Goal: Task Accomplishment & Management: Manage account settings

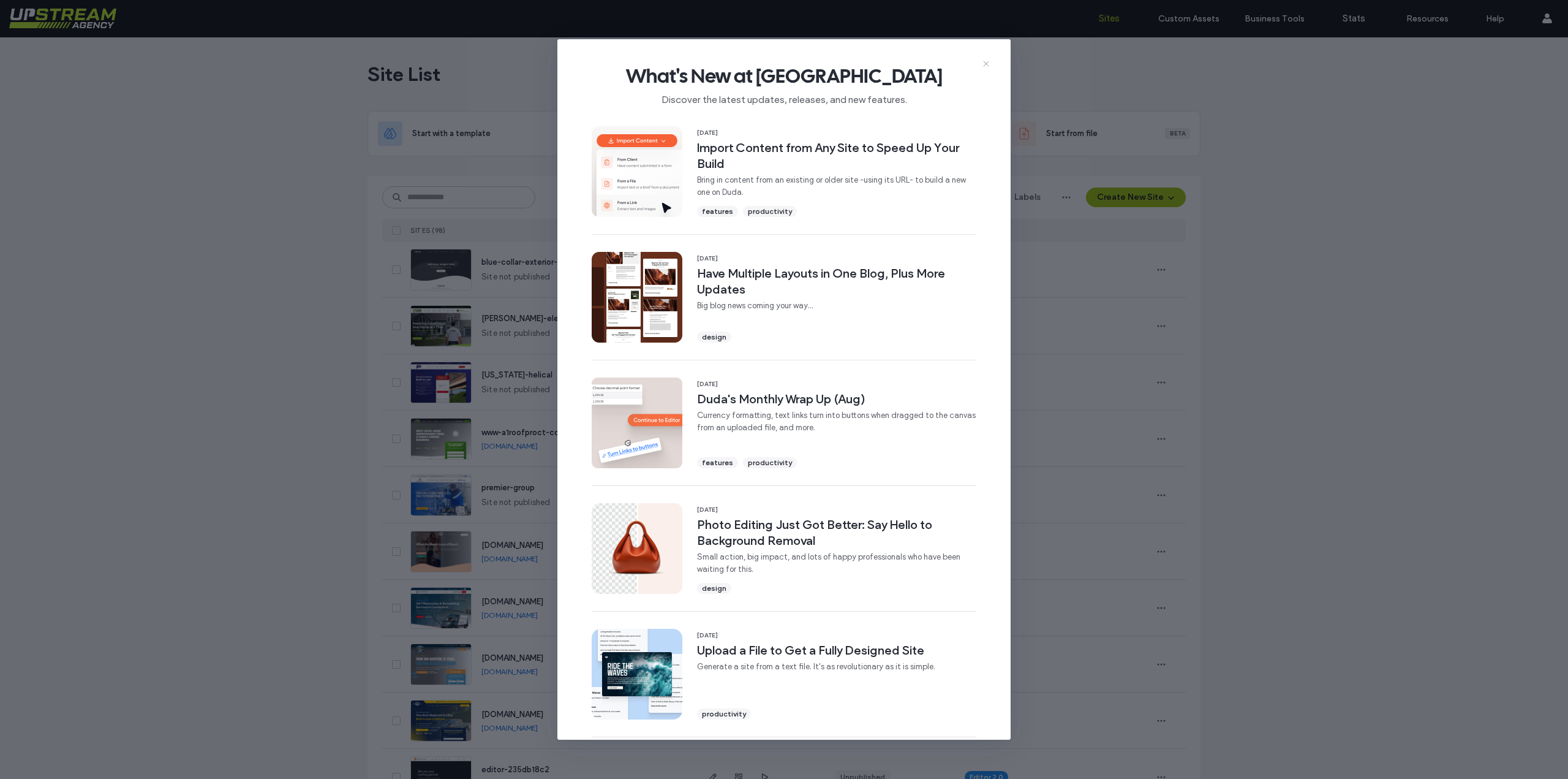
click at [986, 65] on use at bounding box center [986, 64] width 6 height 6
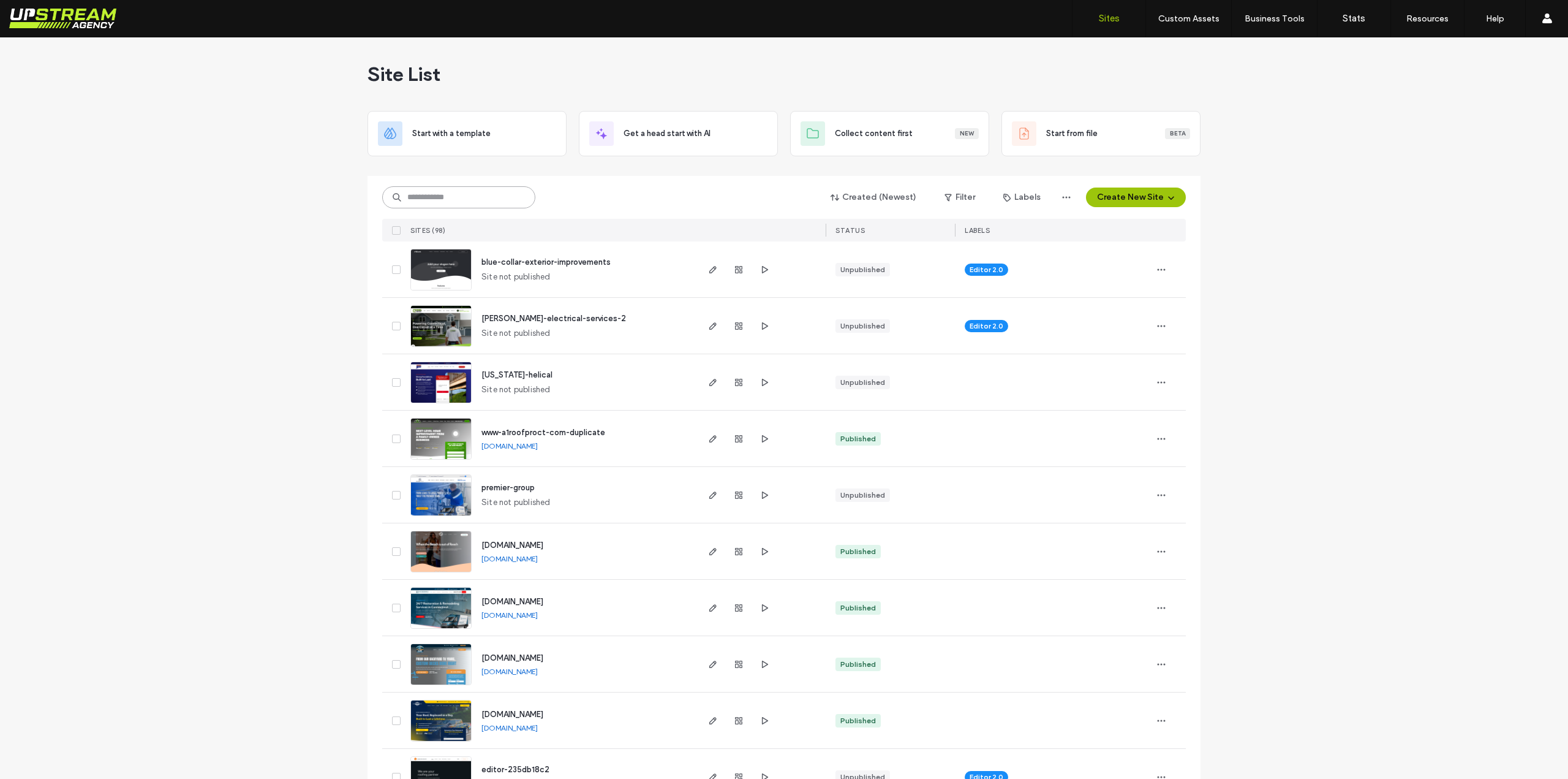
click at [466, 198] on input at bounding box center [459, 197] width 153 height 22
paste input "********"
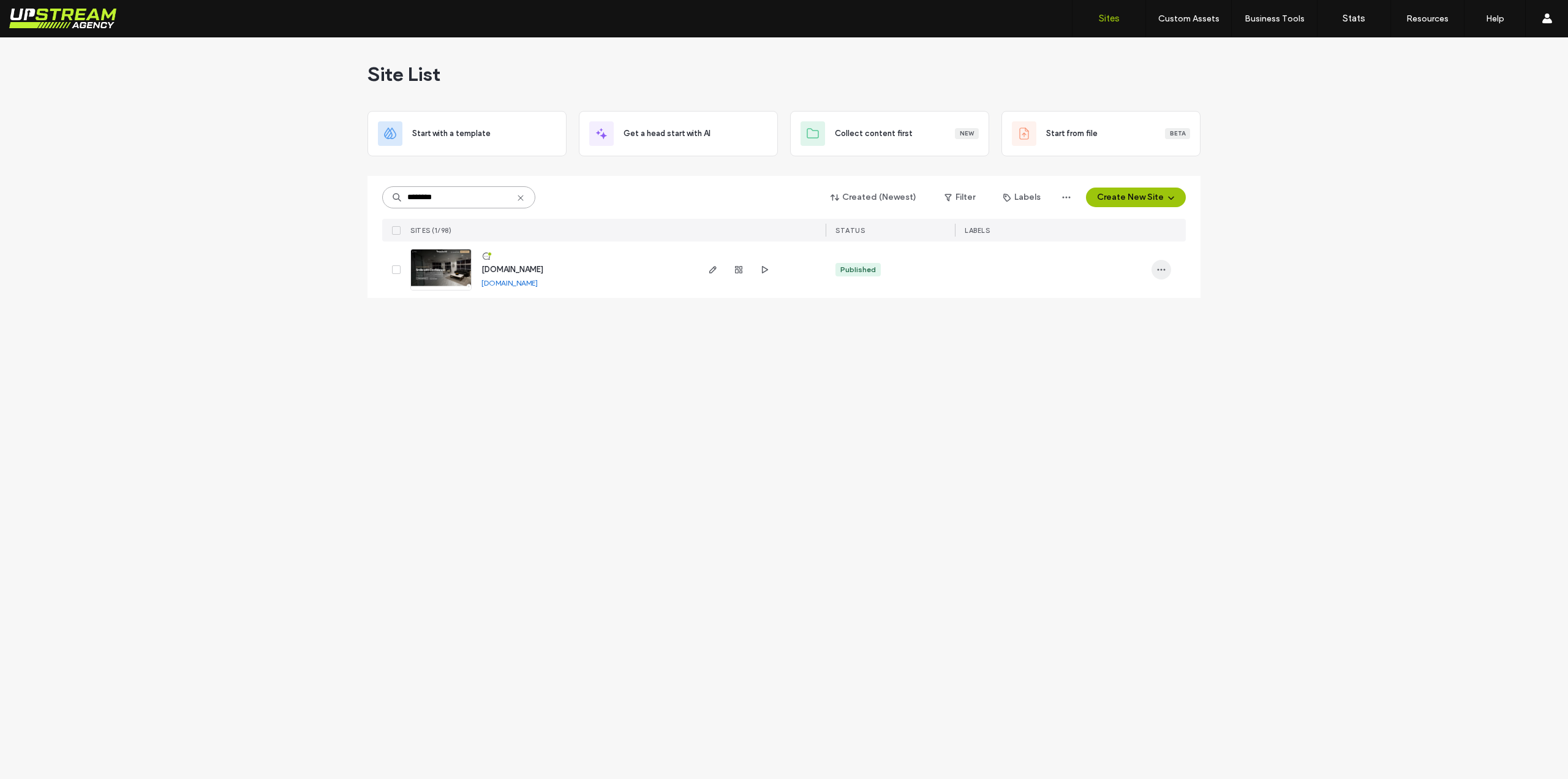
type input "********"
click at [1164, 269] on use "button" at bounding box center [1162, 270] width 8 height 2
click at [1150, 375] on div "Site Dashboard" at bounding box center [1116, 371] width 109 height 23
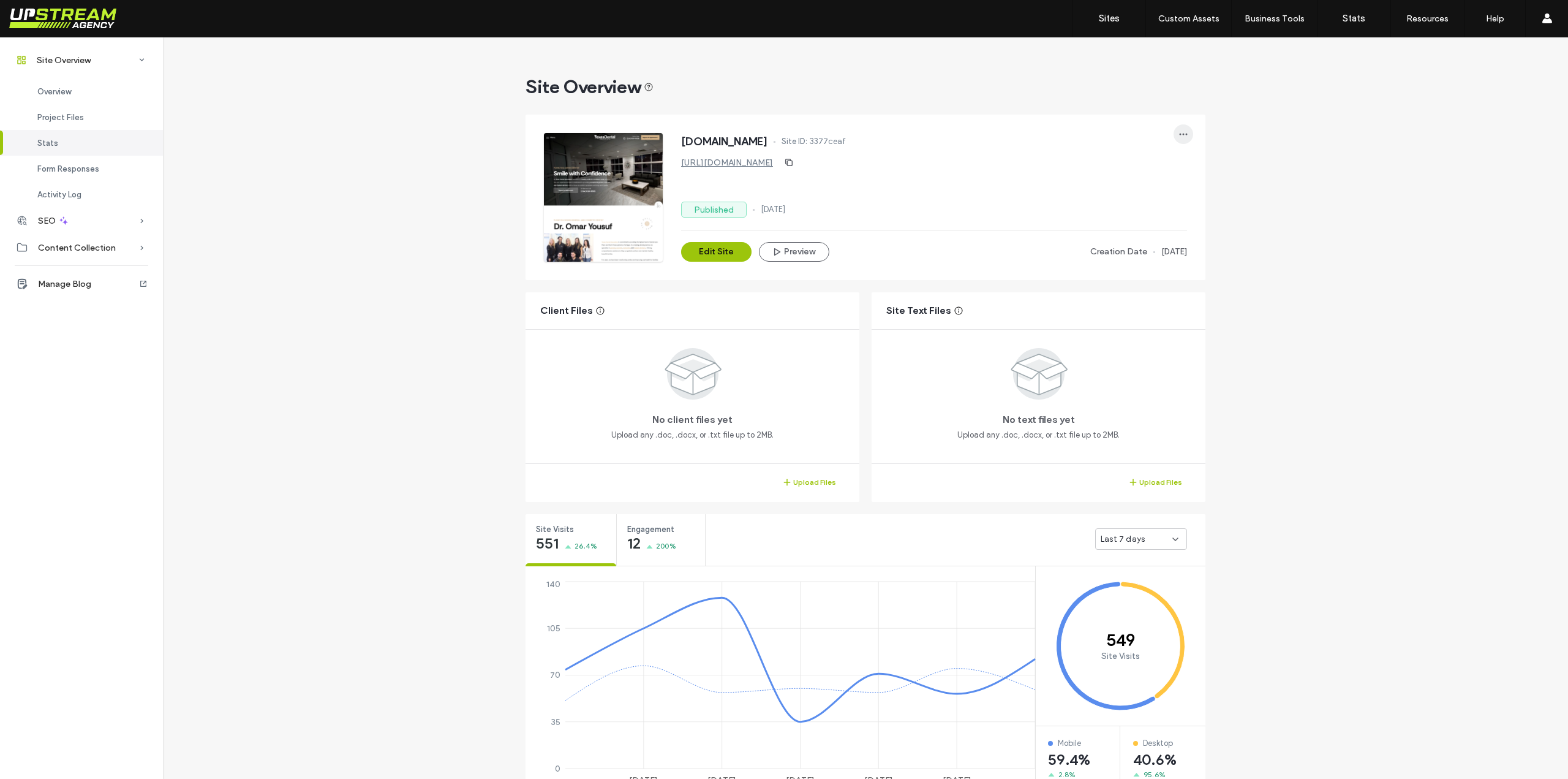
click at [1186, 130] on span "button" at bounding box center [1184, 134] width 20 height 20
click at [1307, 148] on div "Site Overview www.texasdentalspecialists.com Site ID: 3377ceaf https://www.texa…" at bounding box center [866, 712] width 1406 height 1349
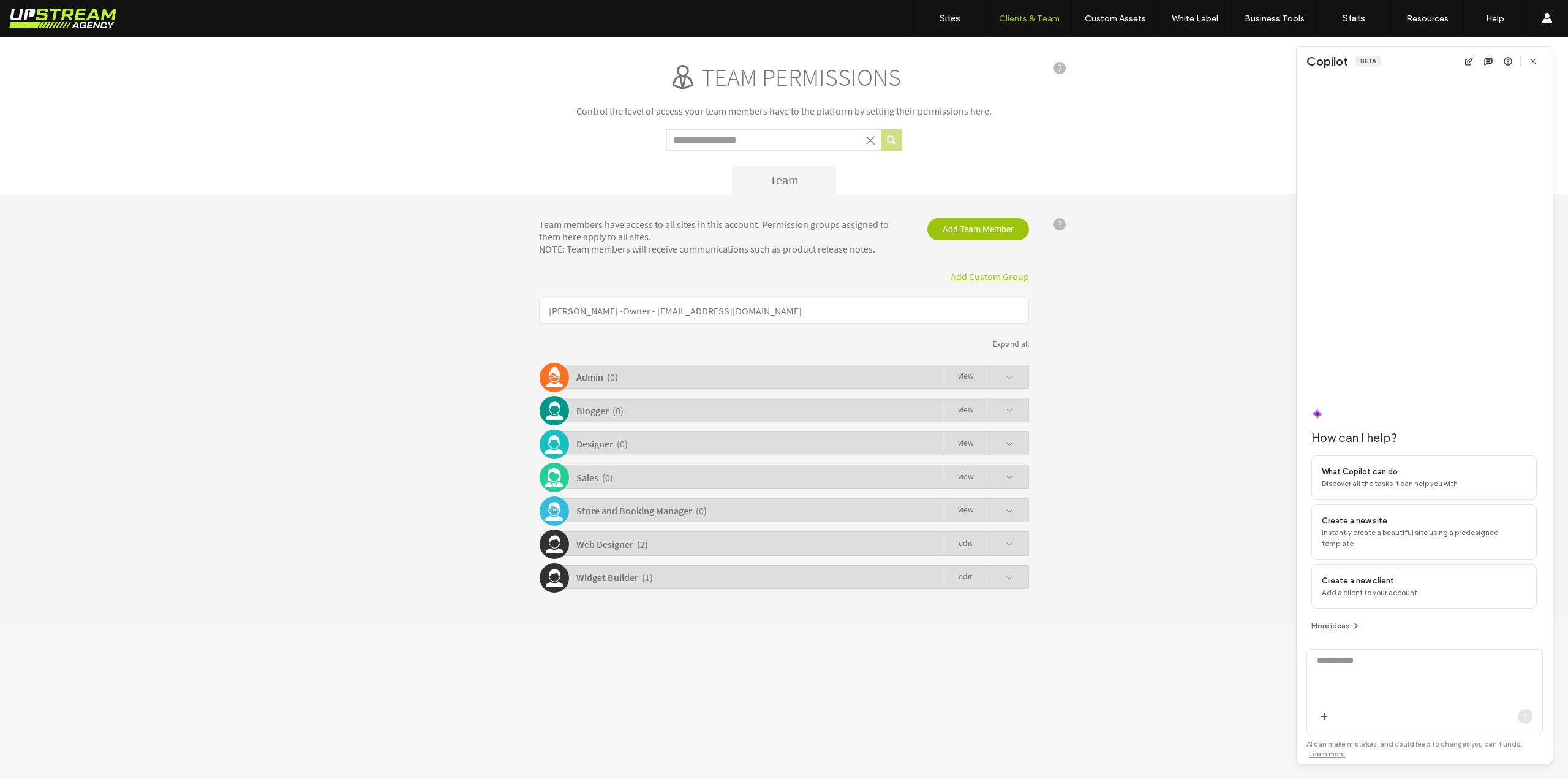
click at [781, 140] on input "Search term" at bounding box center [774, 140] width 214 height 21
type input "**********"
click at [898, 143] on button "submit" at bounding box center [891, 140] width 21 height 21
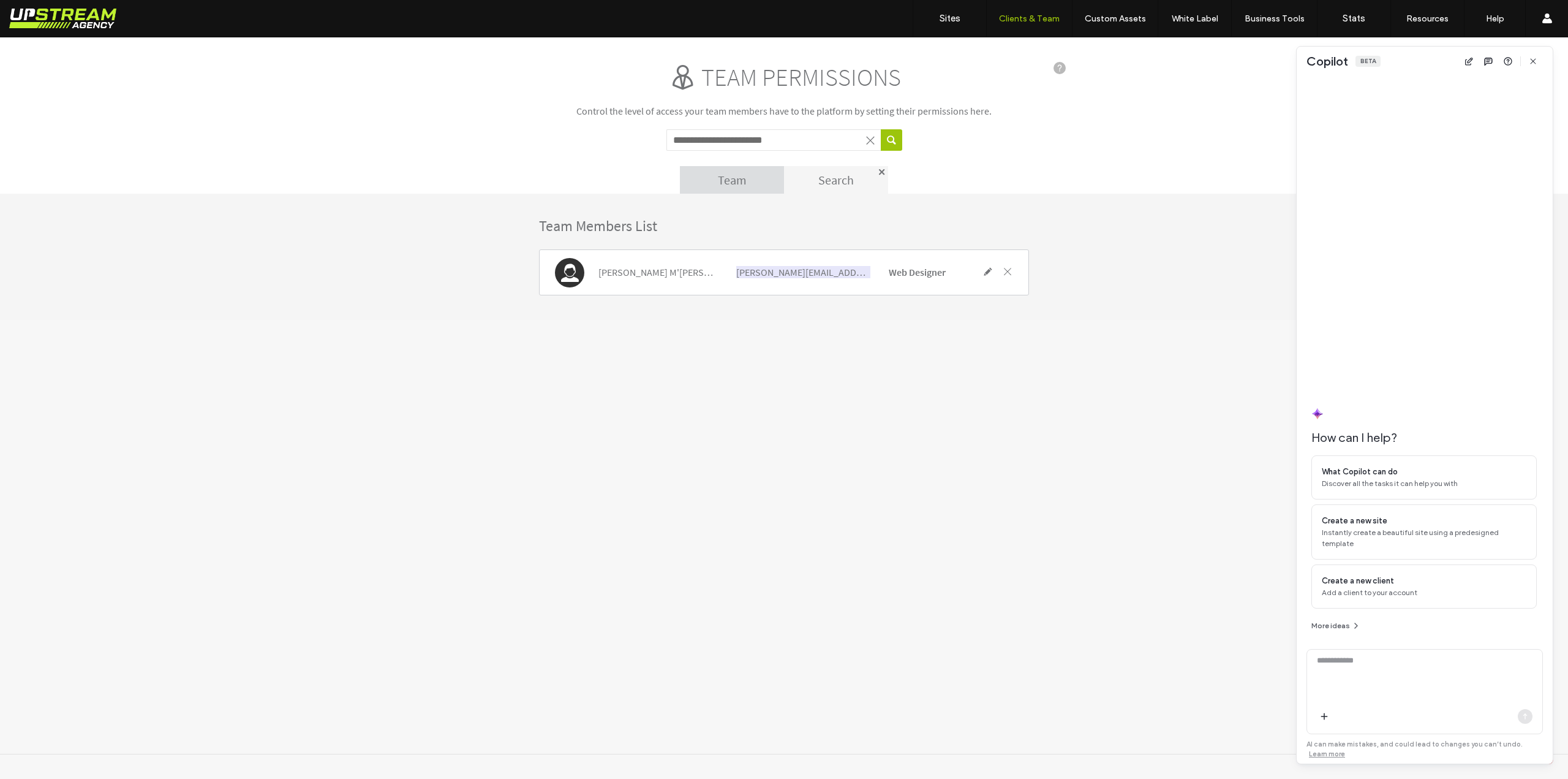
click at [986, 272] on span at bounding box center [989, 272] width 11 height 11
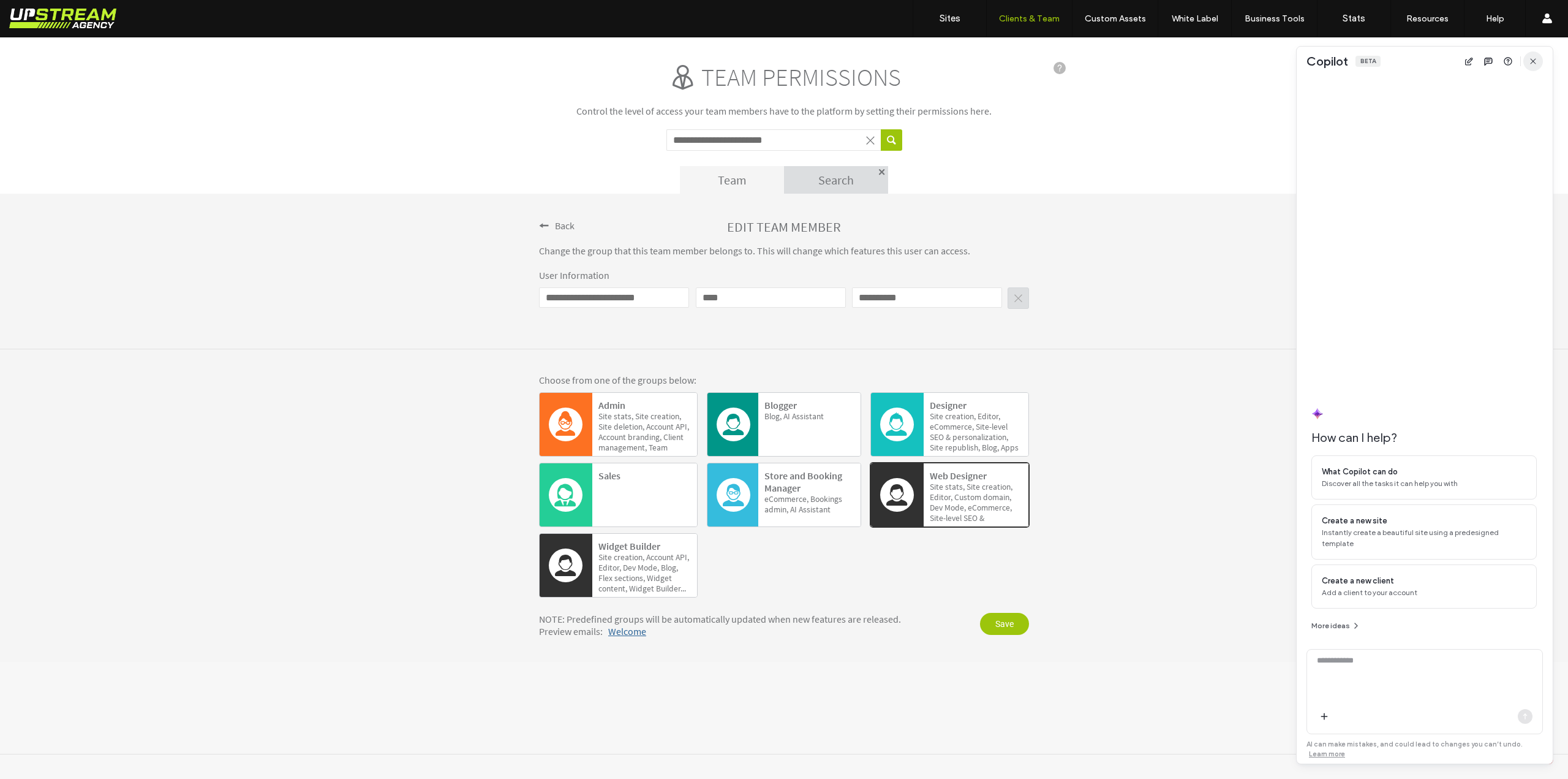
click at [1535, 67] on span "button" at bounding box center [1533, 62] width 20 height 20
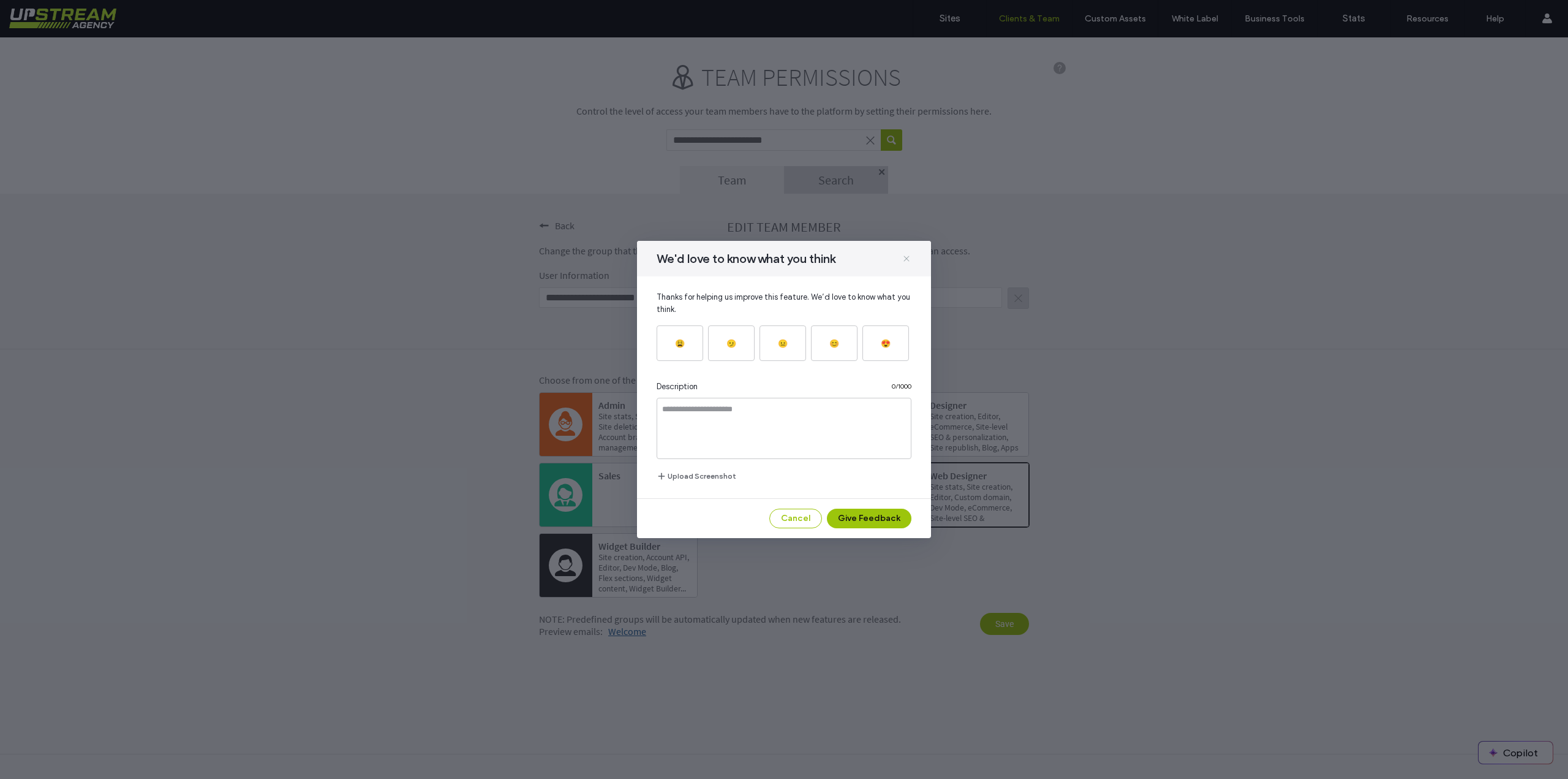
click at [911, 260] on icon at bounding box center [907, 259] width 10 height 10
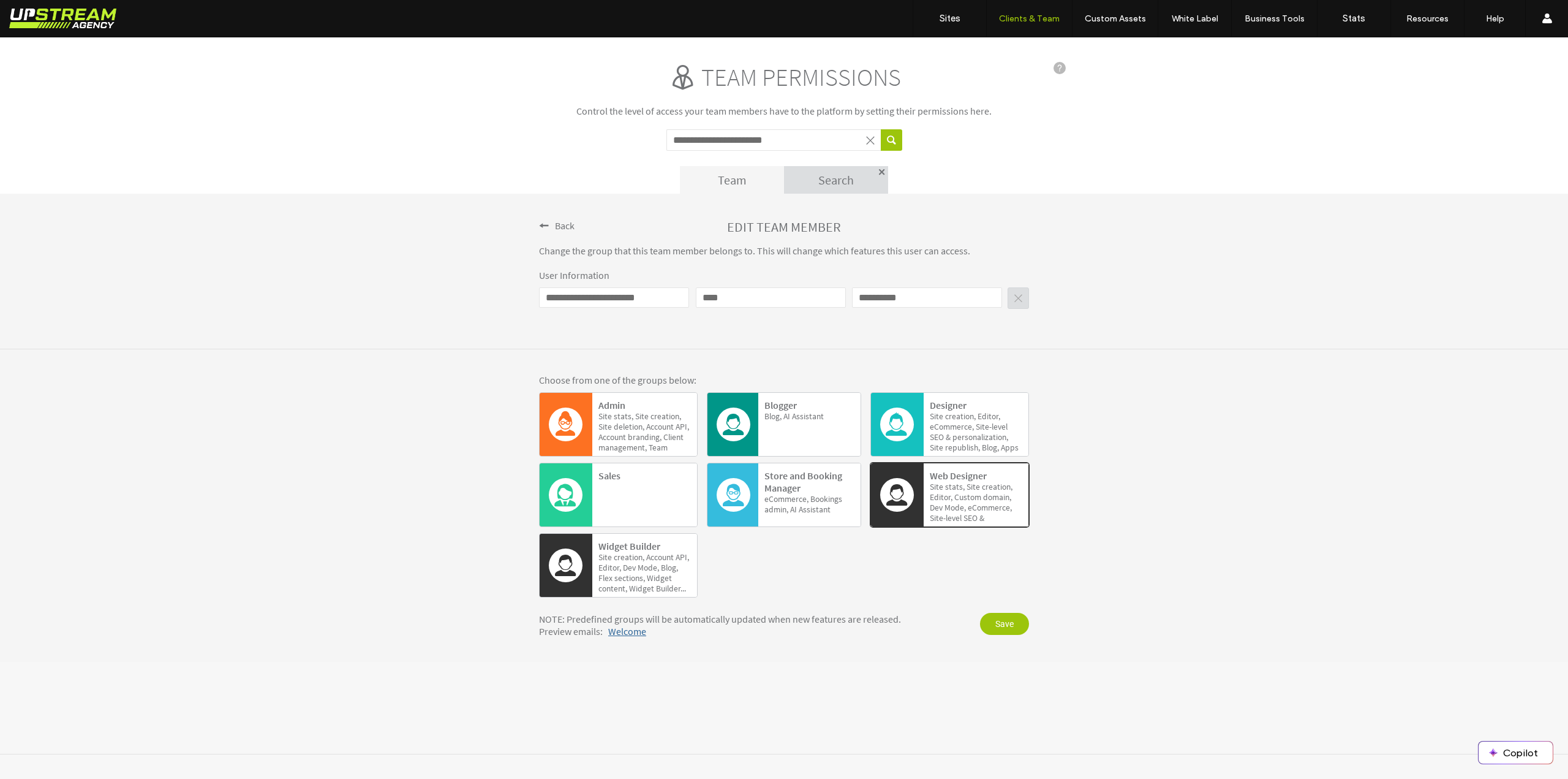
click at [545, 231] on div "Back" at bounding box center [557, 225] width 35 height 13
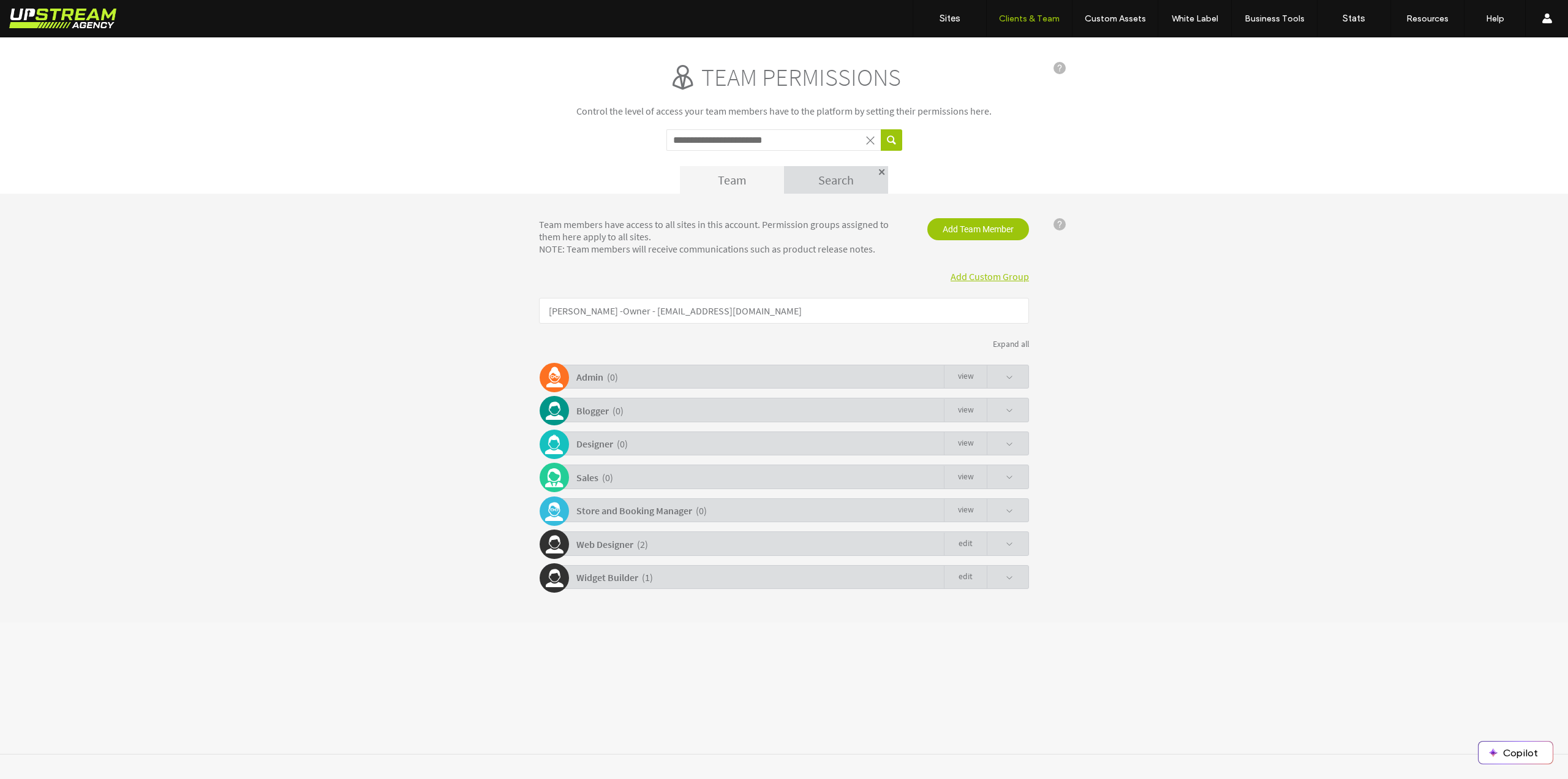
click at [1006, 344] on div "Expand all" at bounding box center [784, 344] width 490 height 11
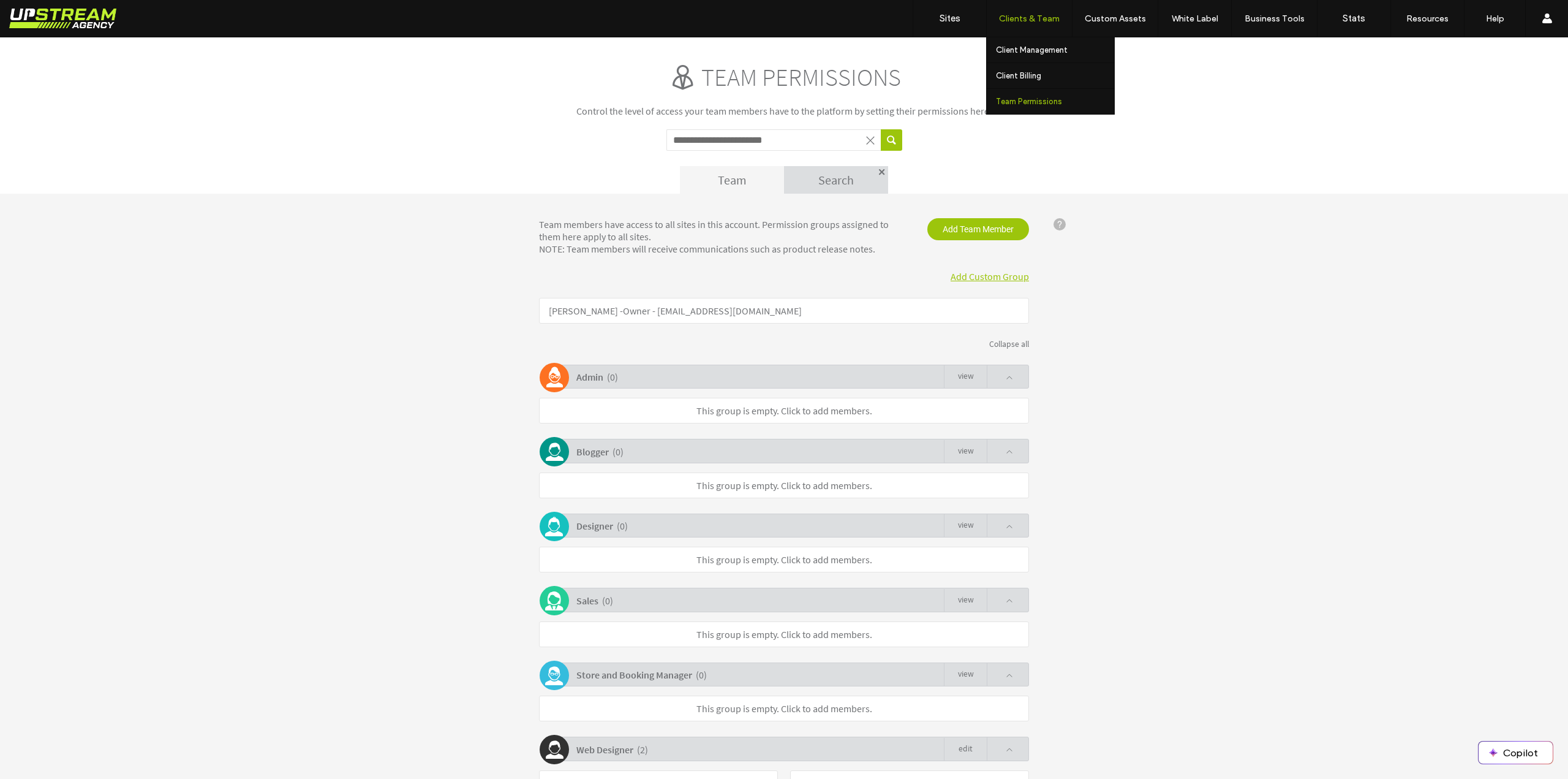
click at [1029, 101] on label "Team Permissions" at bounding box center [1029, 101] width 66 height 9
click at [584, 376] on b "Admin" at bounding box center [590, 377] width 27 height 12
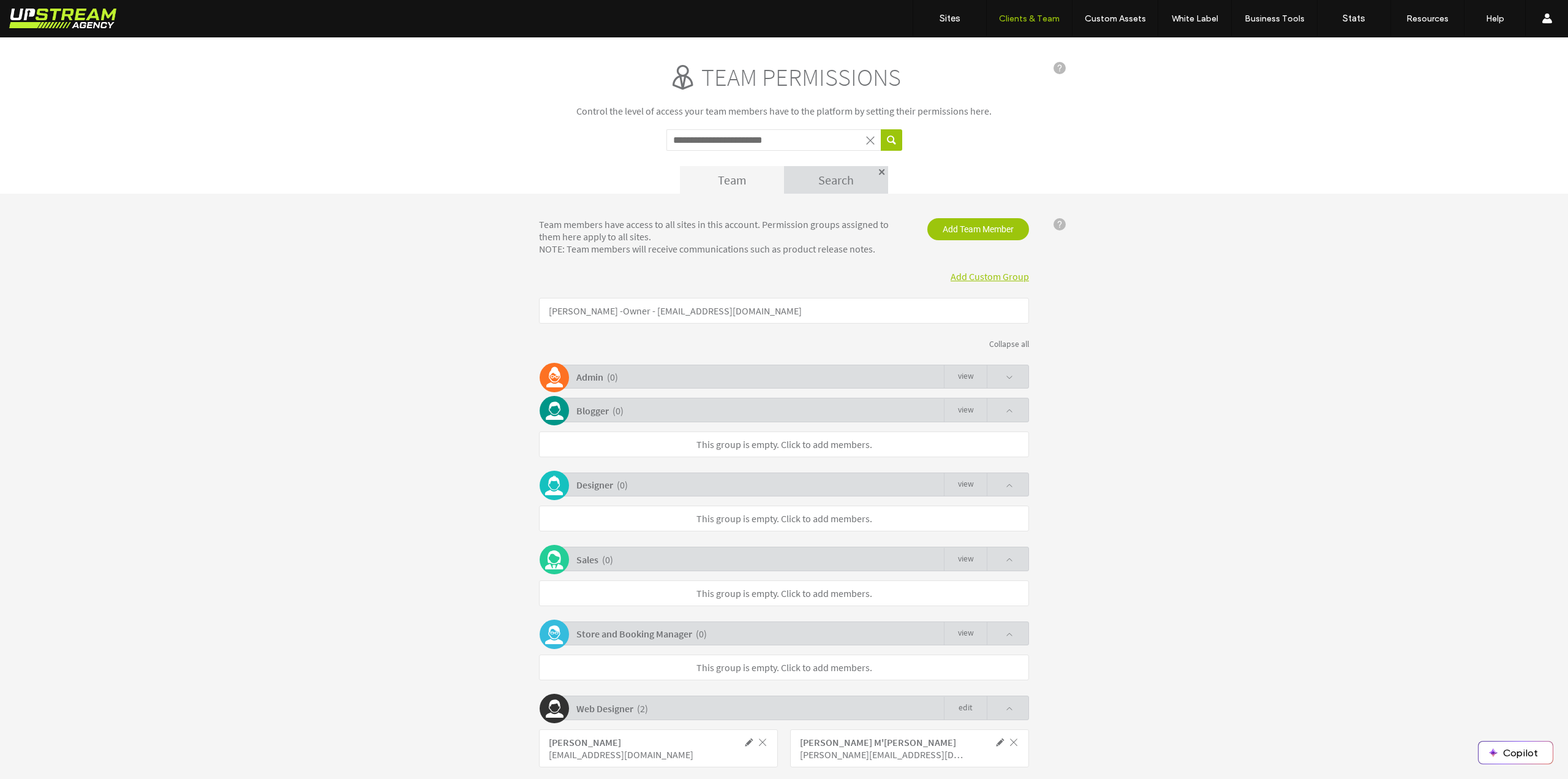
click at [586, 414] on b "Blogger" at bounding box center [593, 410] width 33 height 12
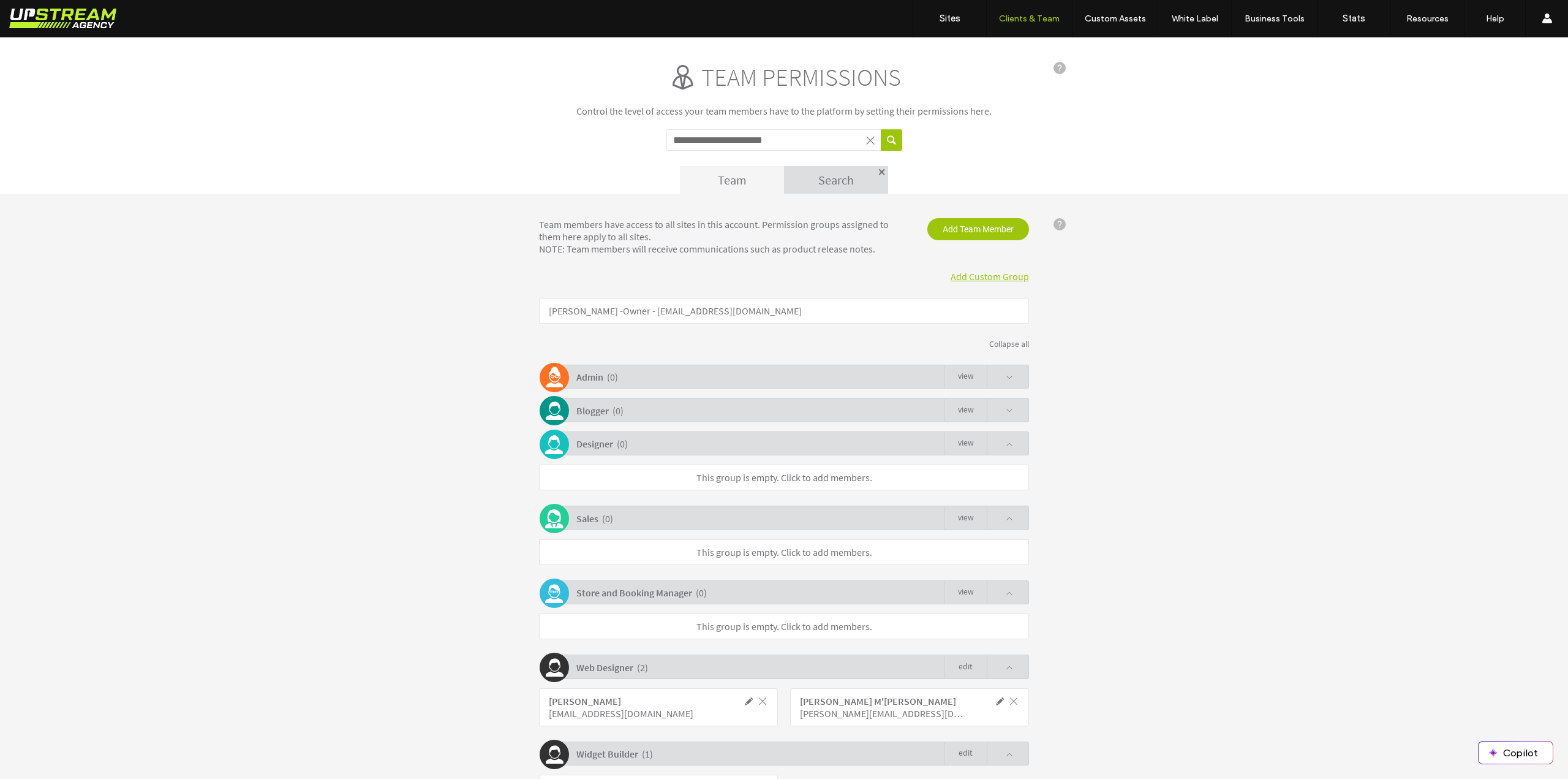
click at [791, 446] on div "Designer ( 0 ) view" at bounding box center [787, 443] width 484 height 24
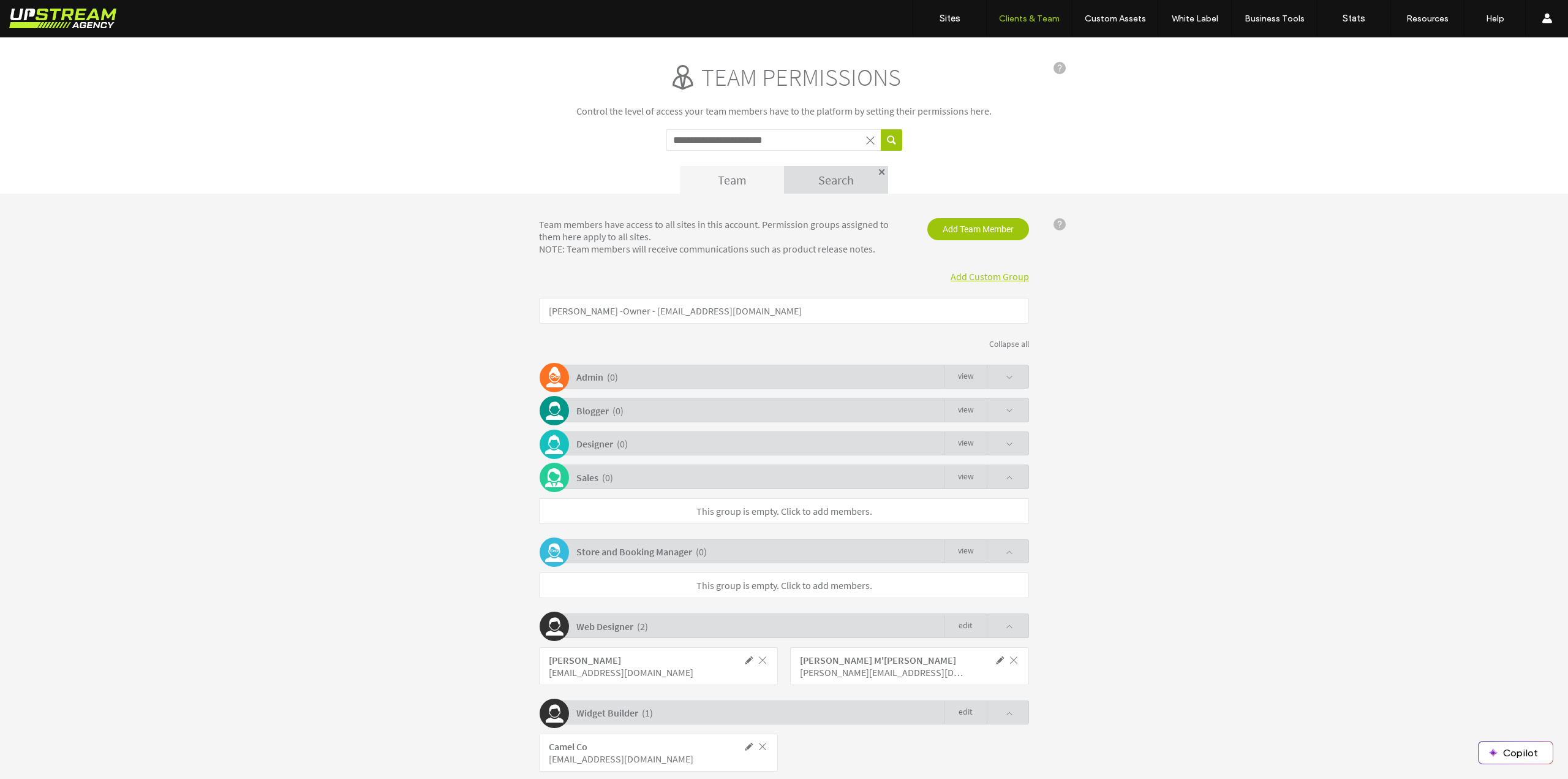
click at [617, 481] on div "Sales ( 0 ) view" at bounding box center [787, 477] width 484 height 24
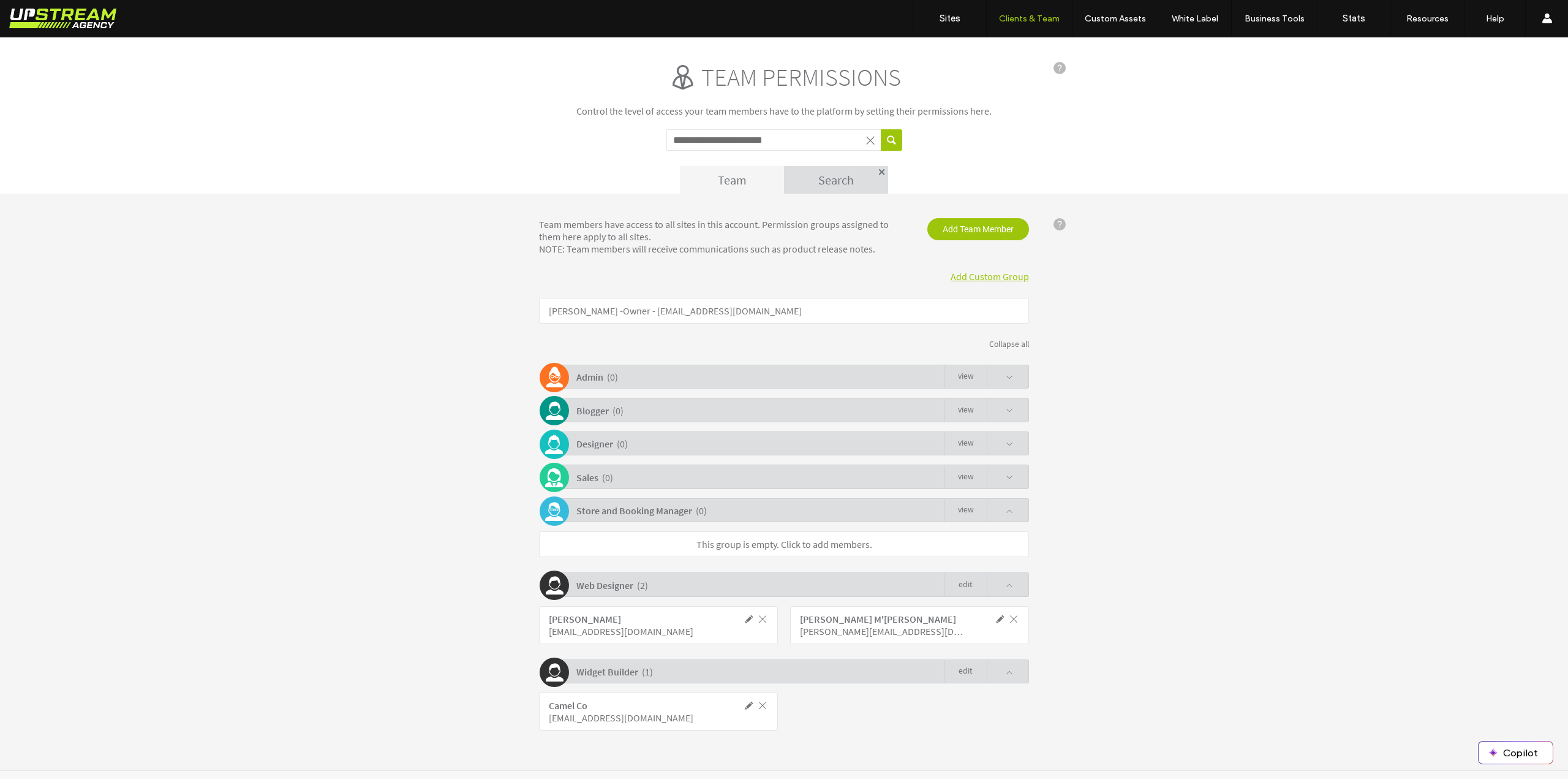
click at [621, 513] on b "Store and Booking Manager" at bounding box center [634, 510] width 116 height 12
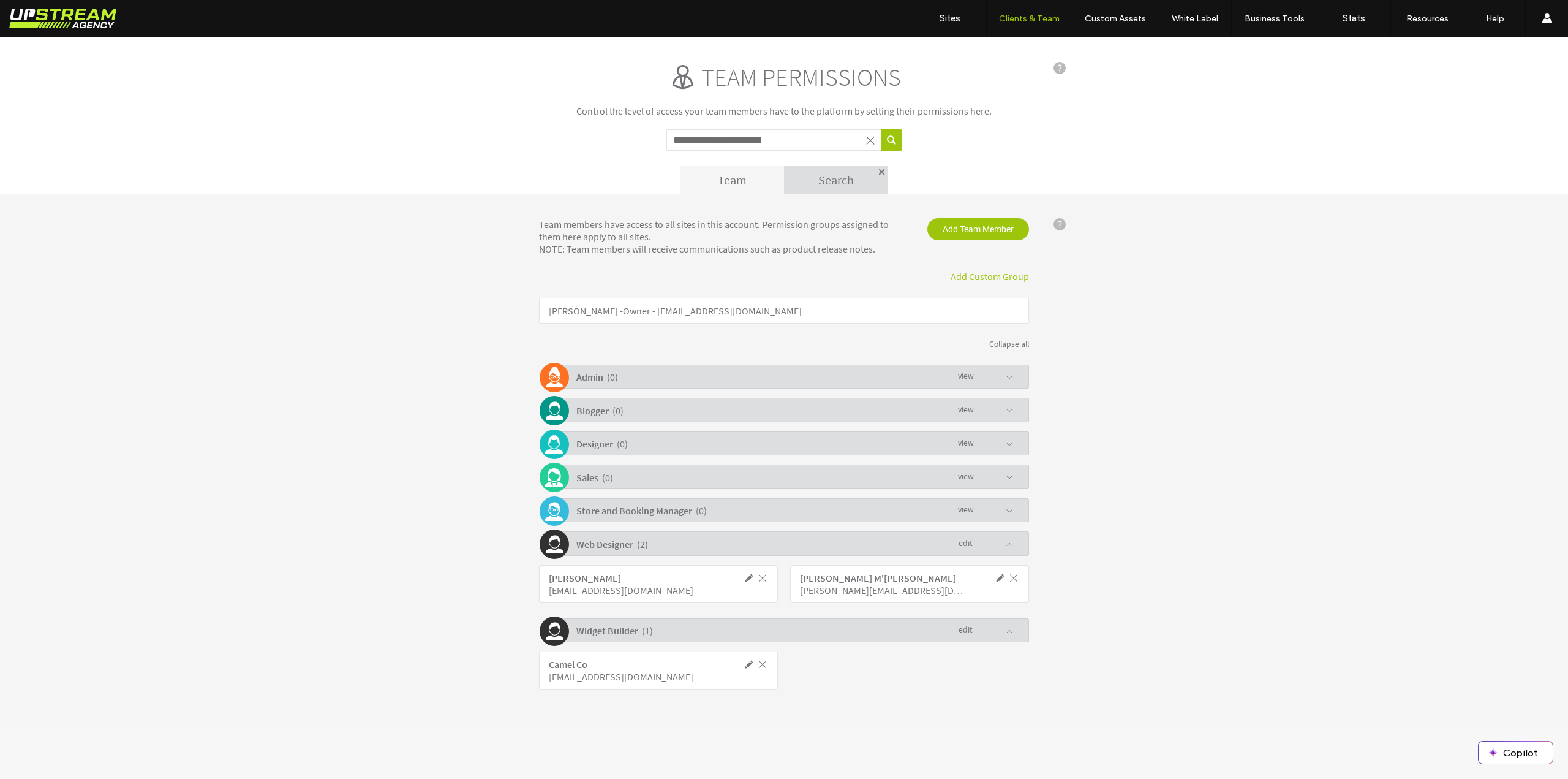
click at [962, 548] on link "Edit" at bounding box center [965, 544] width 43 height 23
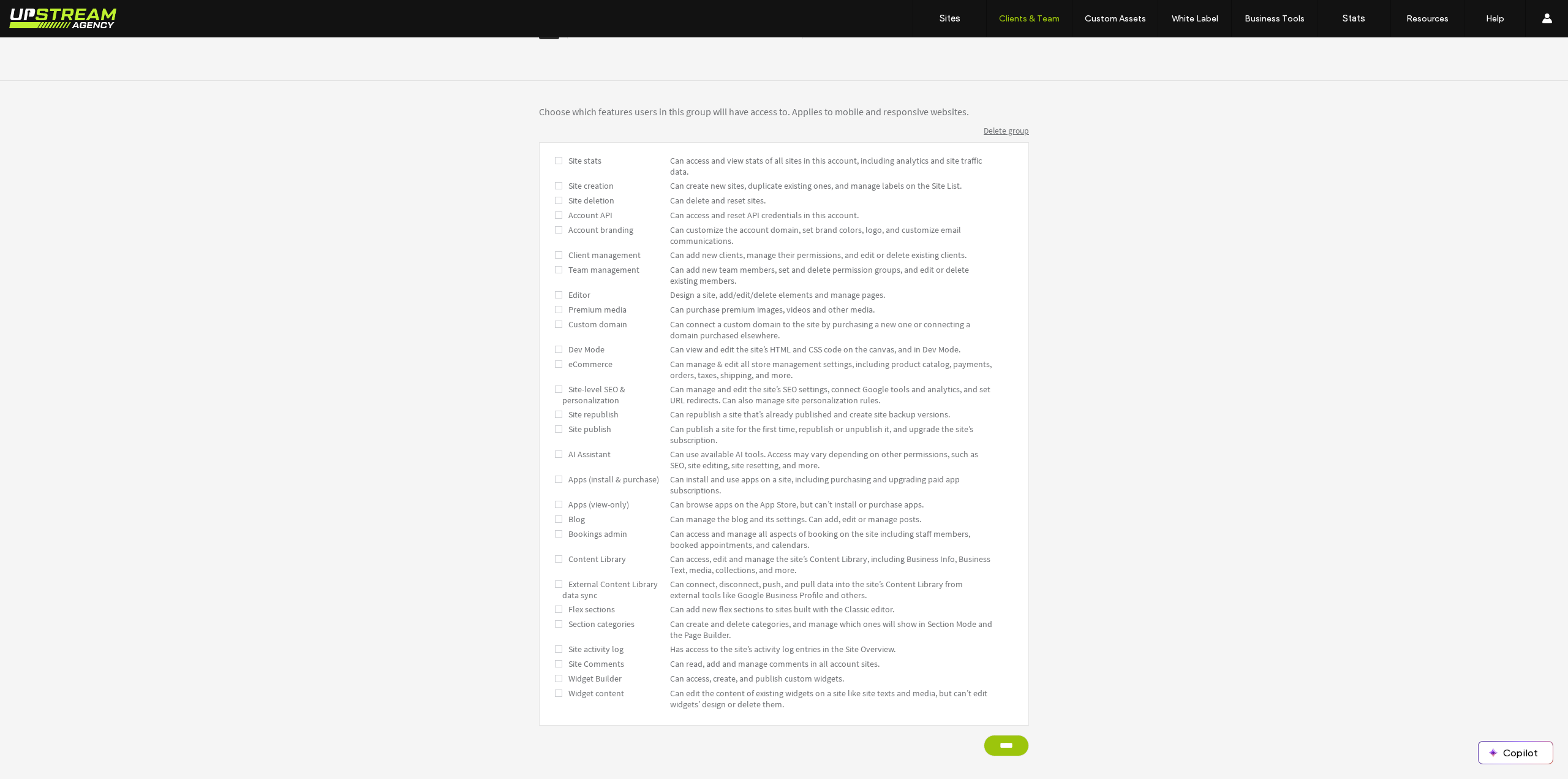
scroll to position [245, 0]
click at [945, 19] on label "Sites" at bounding box center [950, 18] width 21 height 11
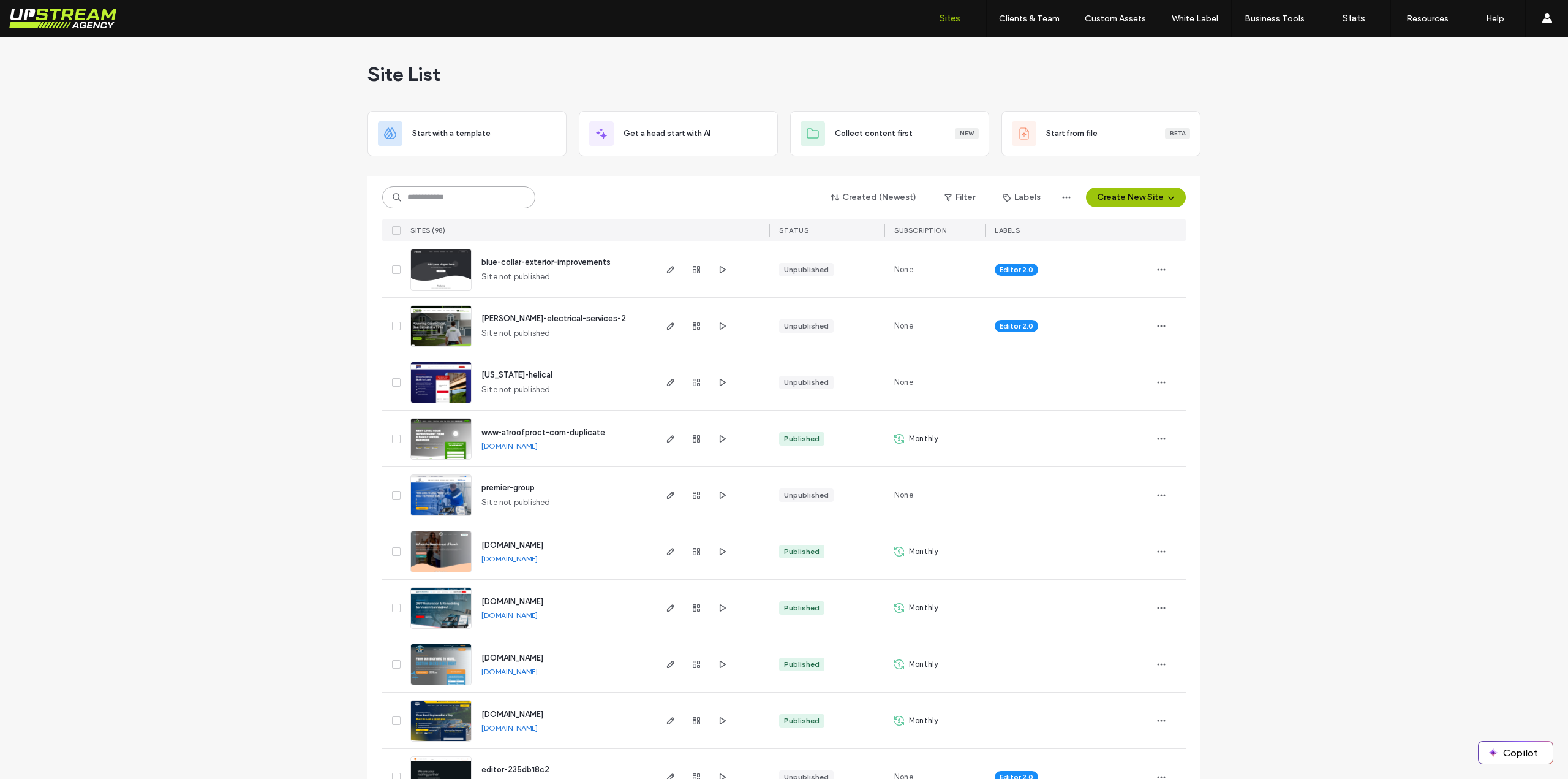
click at [440, 191] on input at bounding box center [459, 197] width 153 height 22
paste input "********"
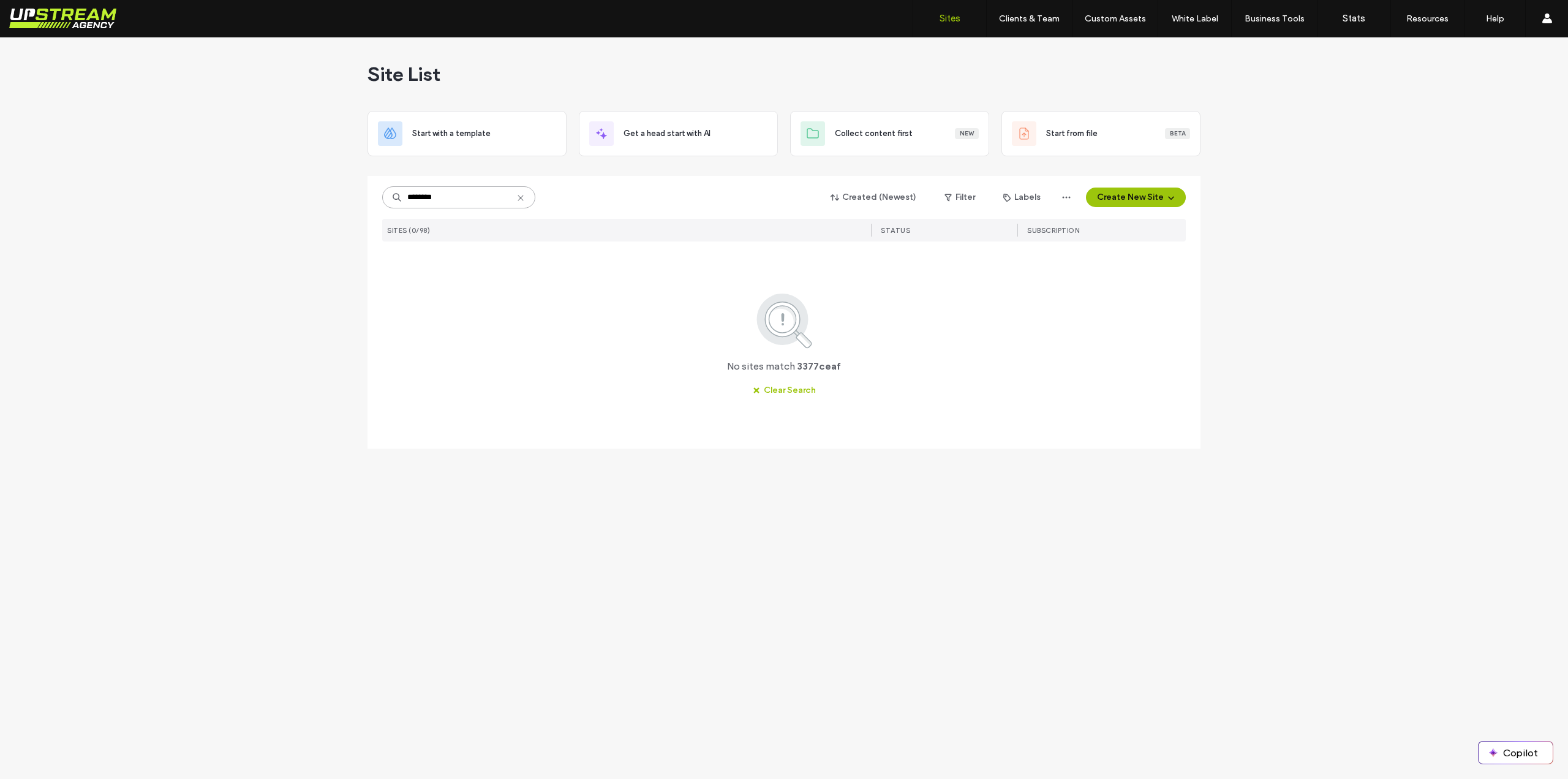
type input "********"
click at [1165, 267] on icon "button" at bounding box center [1162, 270] width 10 height 10
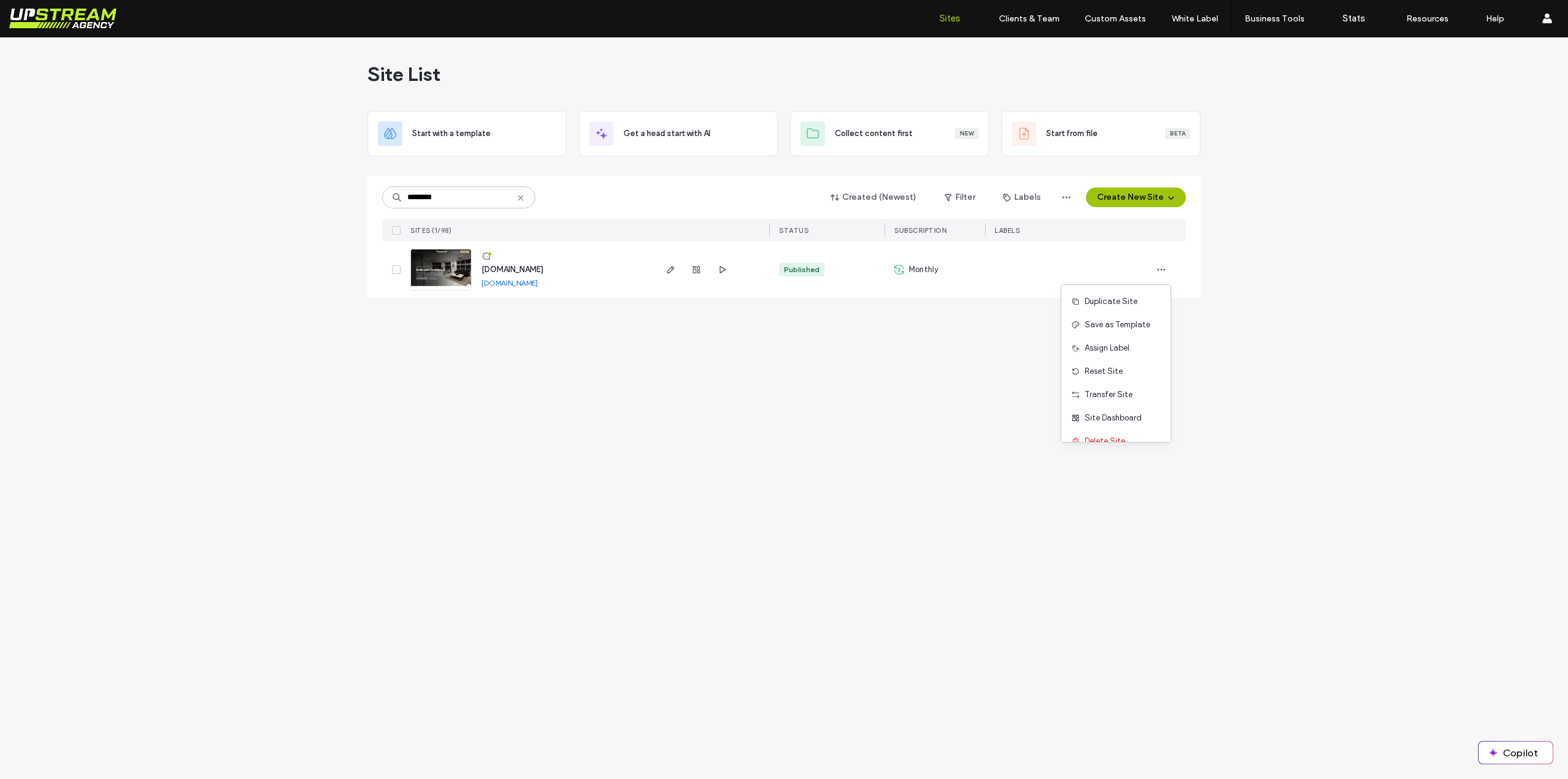
click at [1218, 390] on div "Site List Start with a template Get a head start with AI Collect content first …" at bounding box center [784, 408] width 1568 height 741
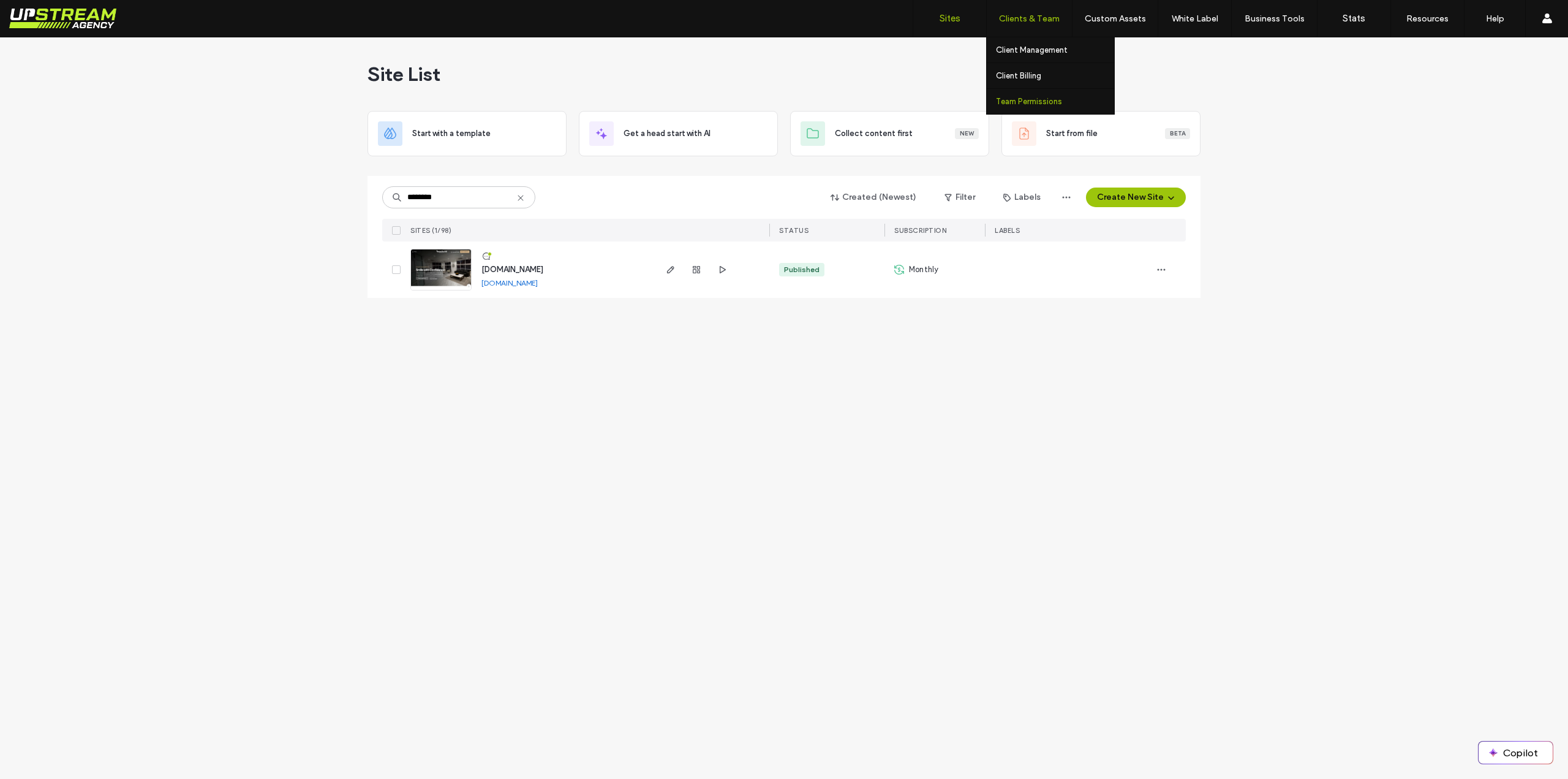
click at [1035, 99] on label "Team Permissions" at bounding box center [1029, 101] width 66 height 9
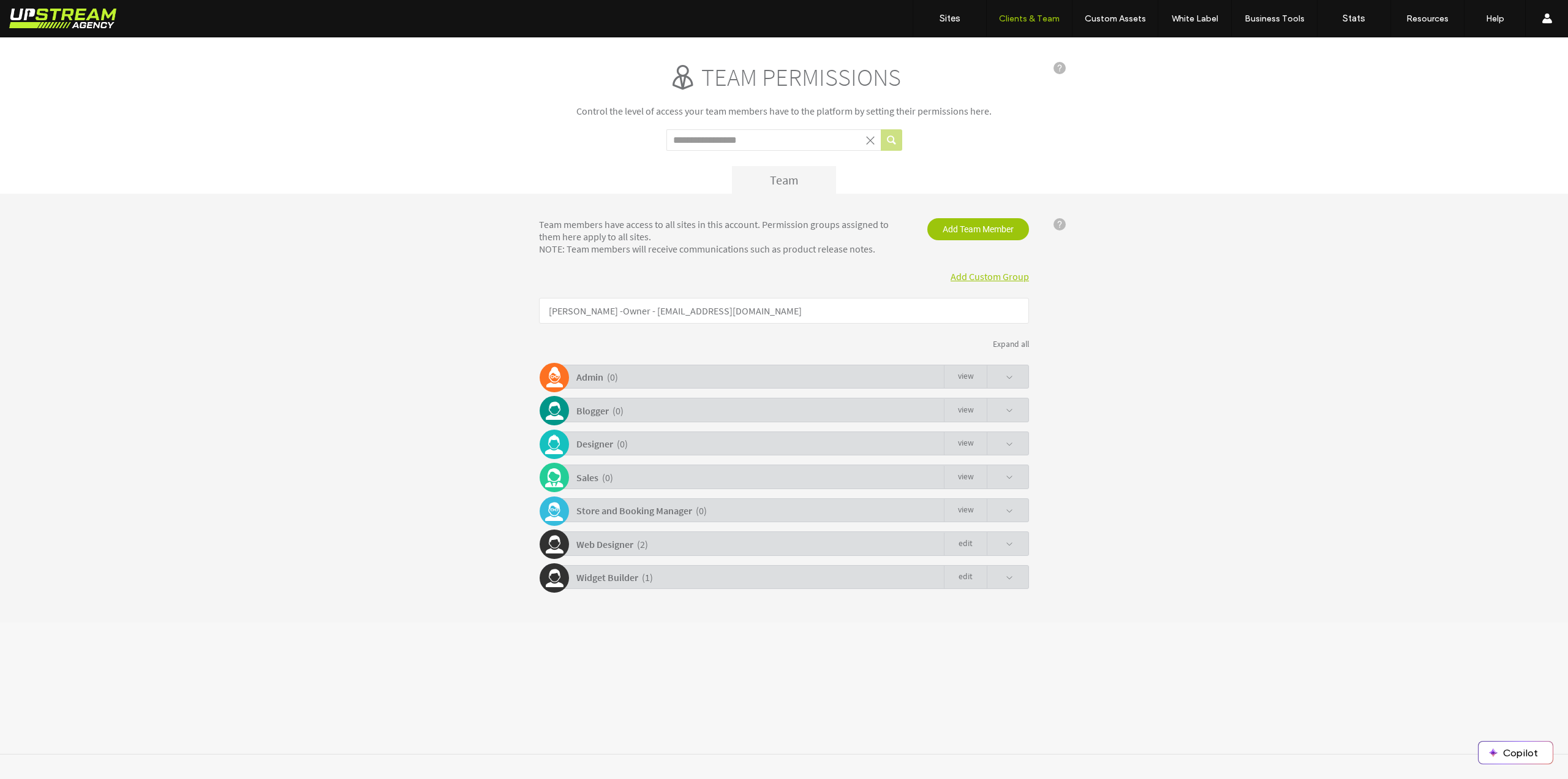
click at [1006, 546] on span at bounding box center [1009, 544] width 7 height 7
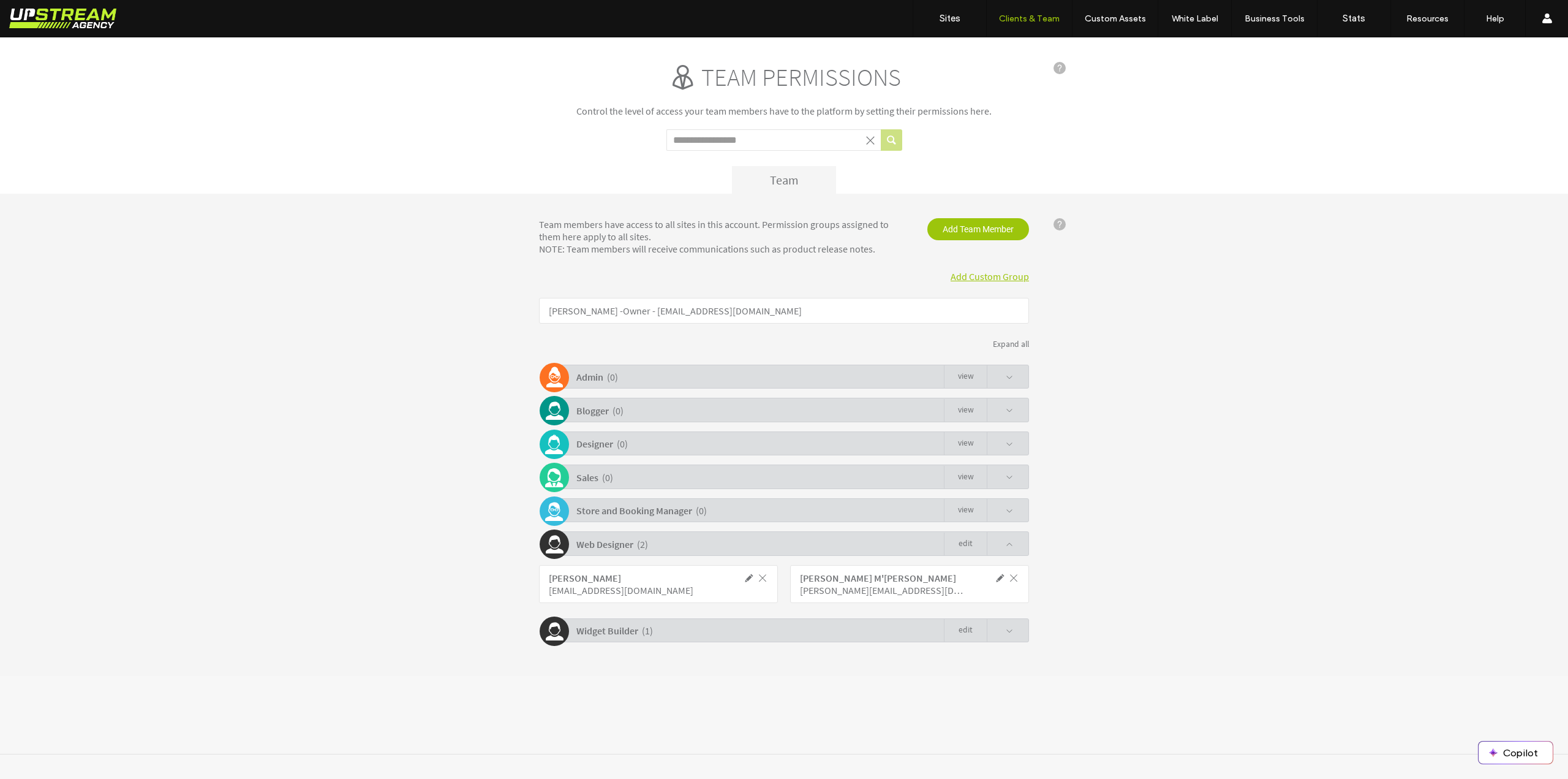
click at [964, 544] on link "Edit" at bounding box center [965, 544] width 43 height 23
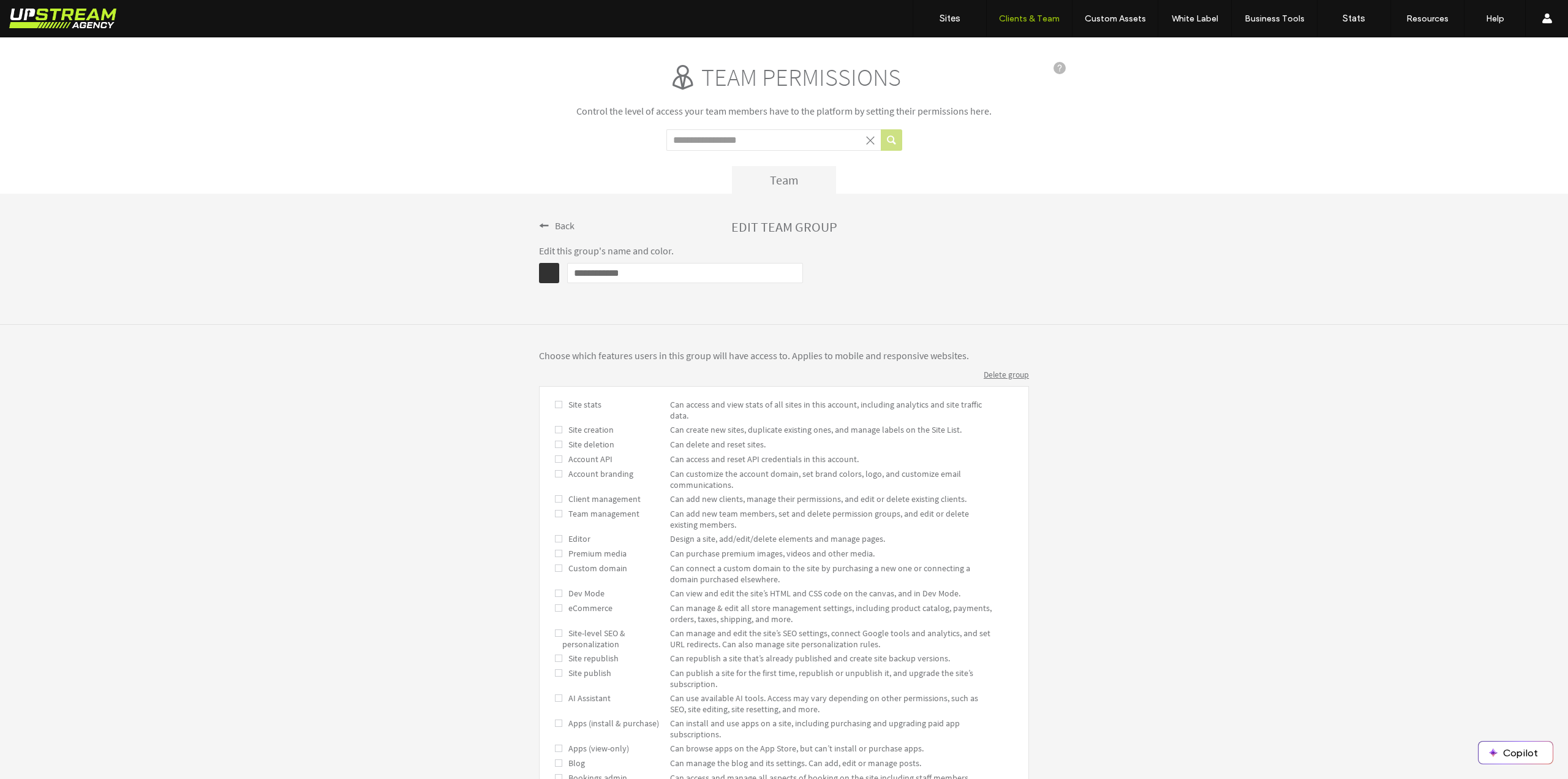
click at [543, 226] on span at bounding box center [544, 226] width 10 height 10
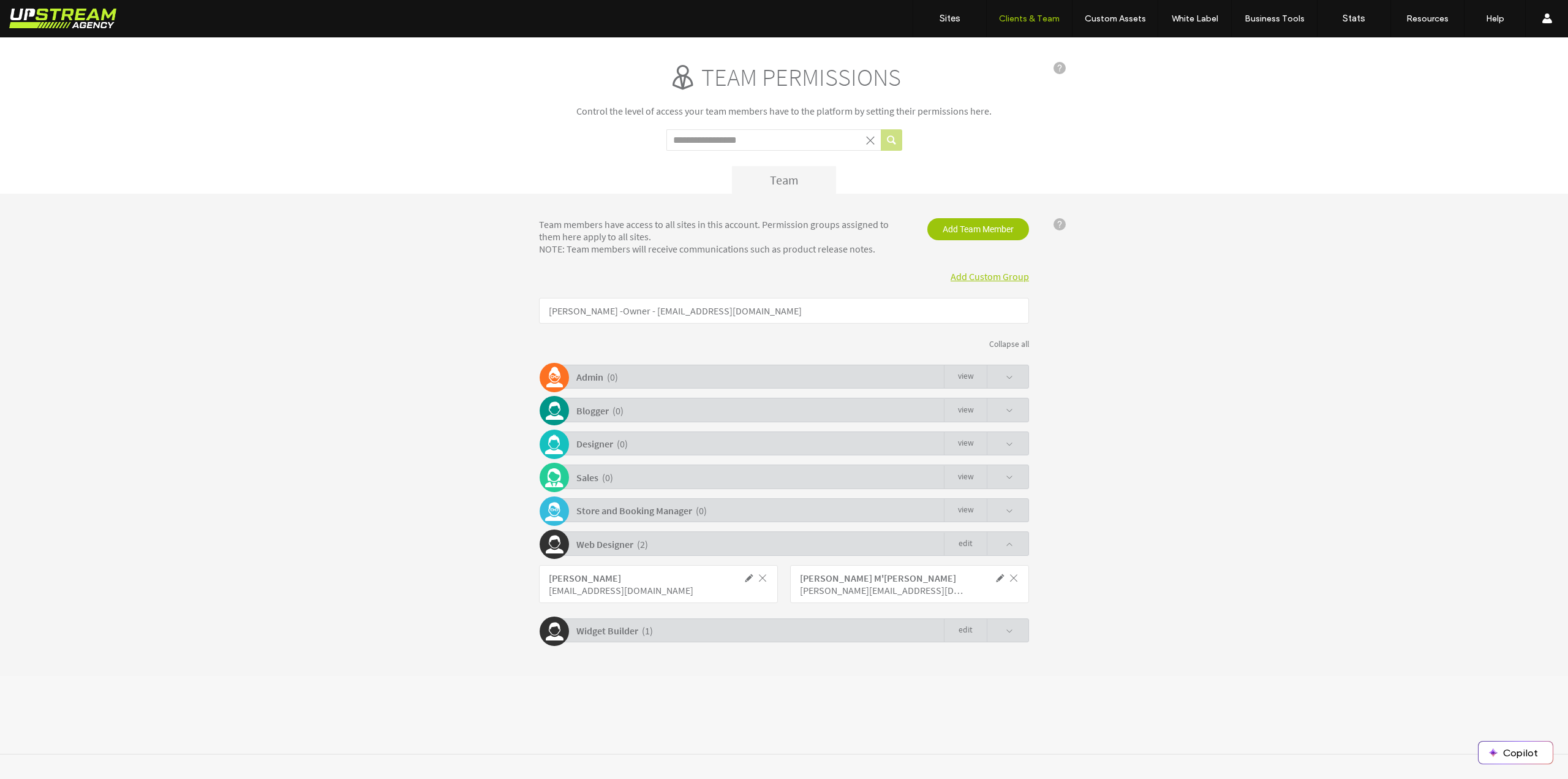
click at [1015, 546] on div "Web Designer ( 2 ) Edit" at bounding box center [787, 543] width 484 height 24
